Goal: Information Seeking & Learning: Learn about a topic

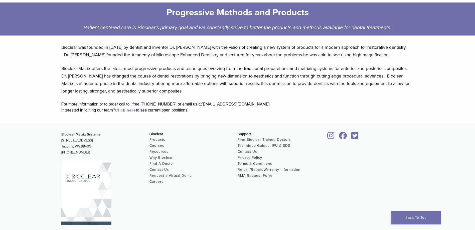
scroll to position [88, 0]
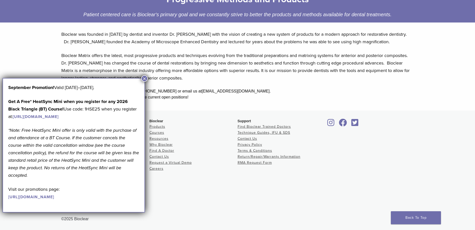
click at [145, 79] on button "×" at bounding box center [144, 78] width 7 height 7
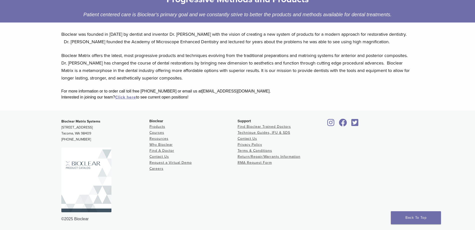
scroll to position [63, 0]
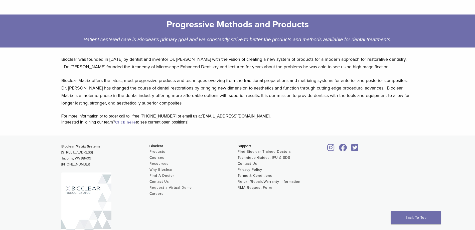
click at [163, 169] on link "Why Bioclear" at bounding box center [160, 170] width 23 height 4
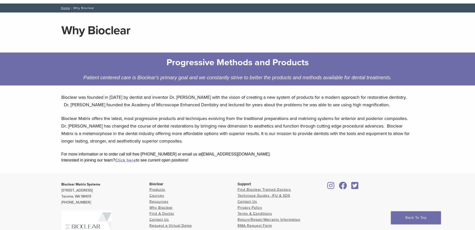
scroll to position [50, 0]
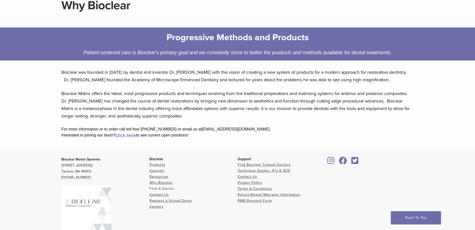
click at [167, 188] on link "Find A Doctor" at bounding box center [161, 189] width 25 height 4
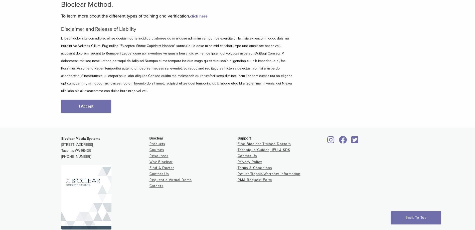
scroll to position [60, 0]
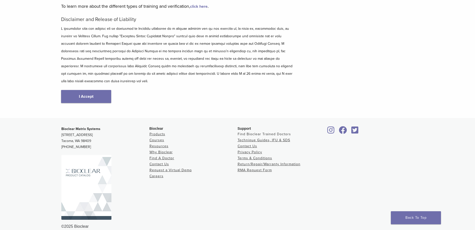
click at [268, 132] on link "Find Bioclear Trained Doctors" at bounding box center [263, 134] width 53 height 4
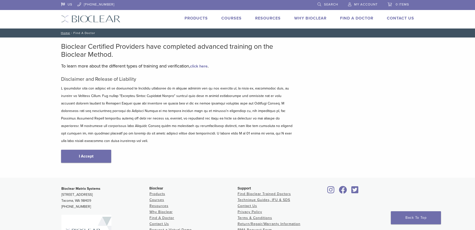
click at [313, 17] on link "Why Bioclear" at bounding box center [310, 18] width 32 height 5
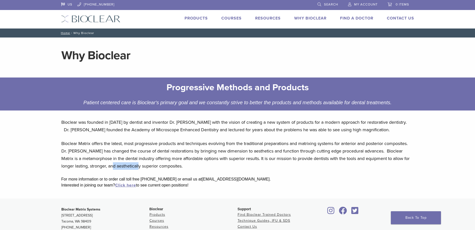
drag, startPoint x: 103, startPoint y: 167, endPoint x: 129, endPoint y: 169, distance: 26.1
click at [129, 169] on p "Bioclear Matrix offers the latest, most progressive products and techniques evo…" at bounding box center [237, 155] width 352 height 30
copy p "aesthetically"
